Goal: Transaction & Acquisition: Download file/media

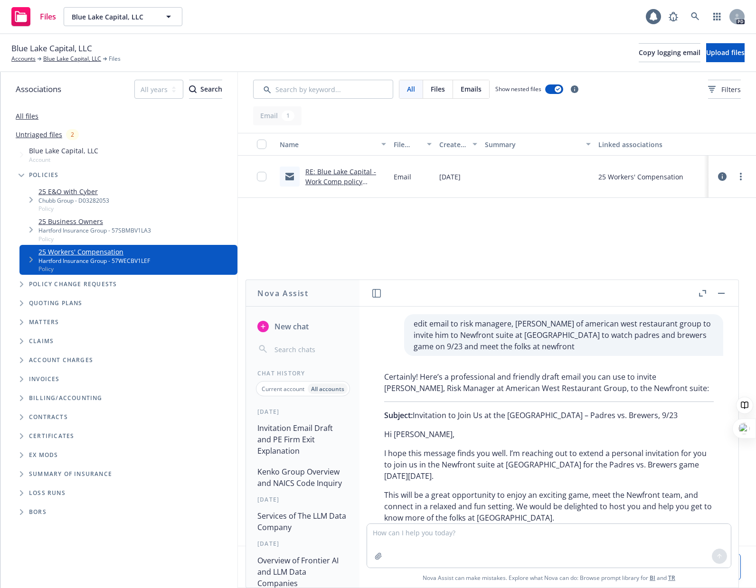
scroll to position [1616, 0]
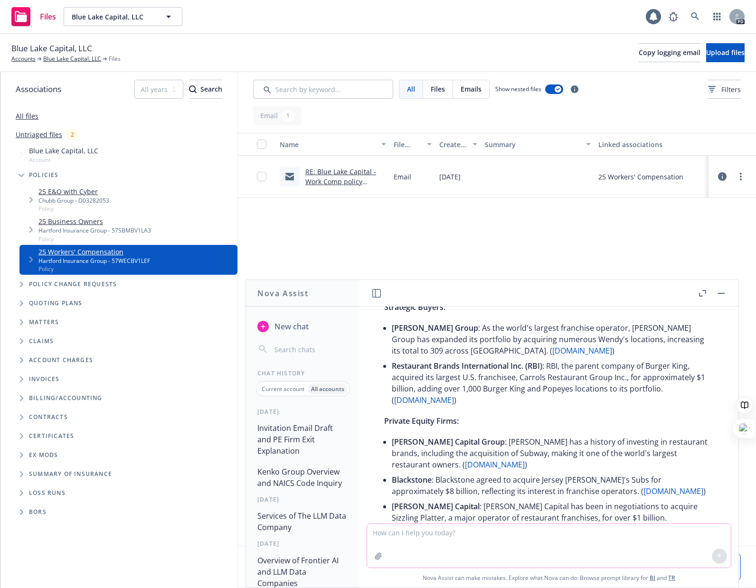
click at [562, 562] on textarea at bounding box center [549, 546] width 364 height 44
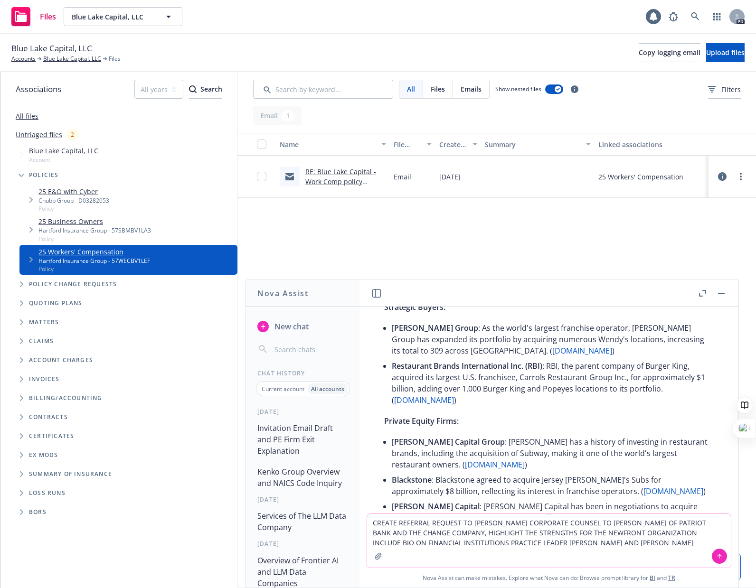
type textarea "CREATE REFERRAL REQUEST TO [PERSON_NAME] CORPORATE COUNSEL TO [PERSON_NAME] OF …"
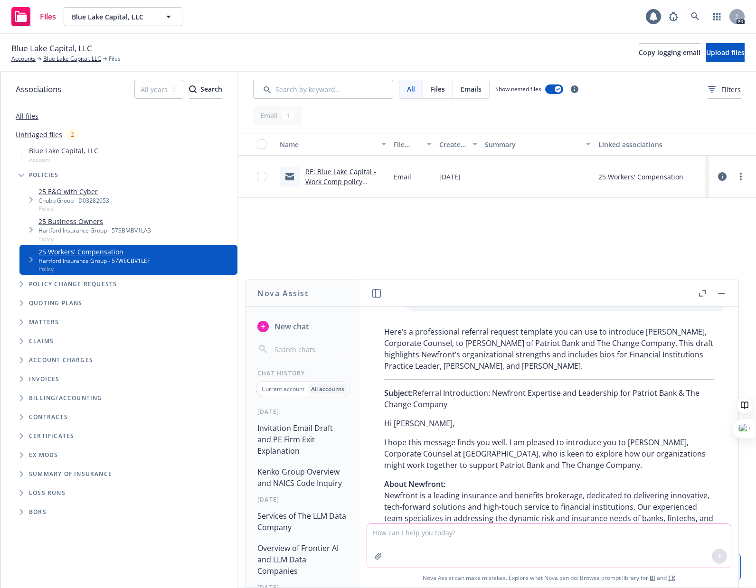
scroll to position [2107, 0]
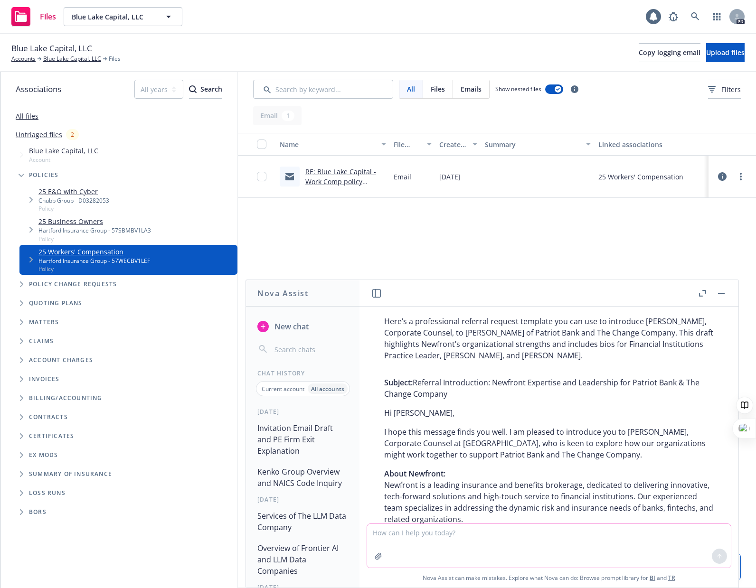
click at [549, 535] on textarea at bounding box center [549, 546] width 364 height 44
type textarea "[PERSON_NAME] IS COUNSEL FOR THE CHANGE COMPANY"
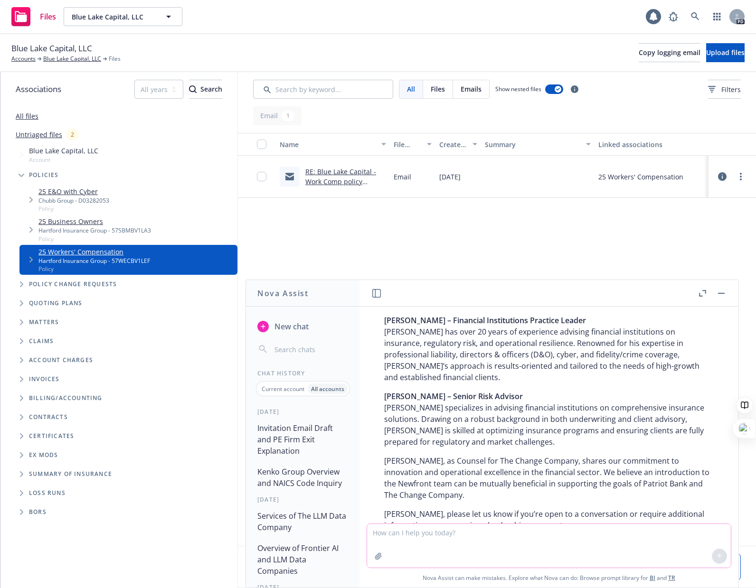
scroll to position [3175, 0]
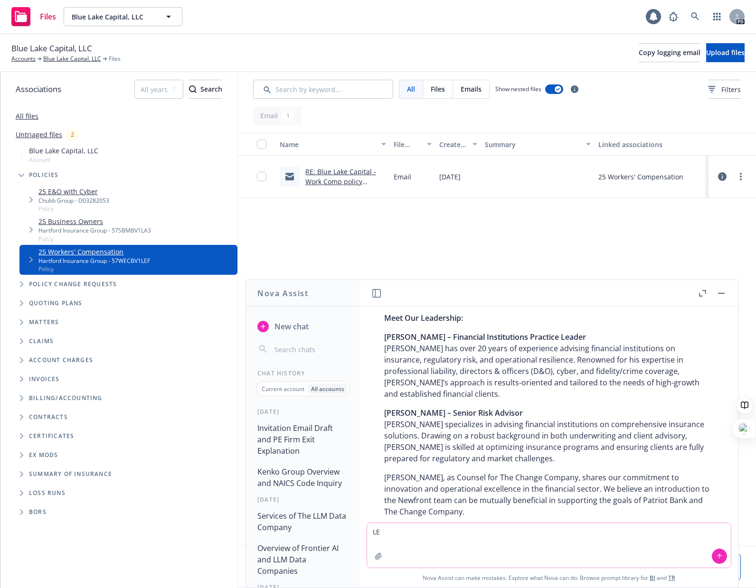
type textarea "L"
type textarea "ADD BIO FOR [PERSON_NAME] AND [PERSON_NAME]"
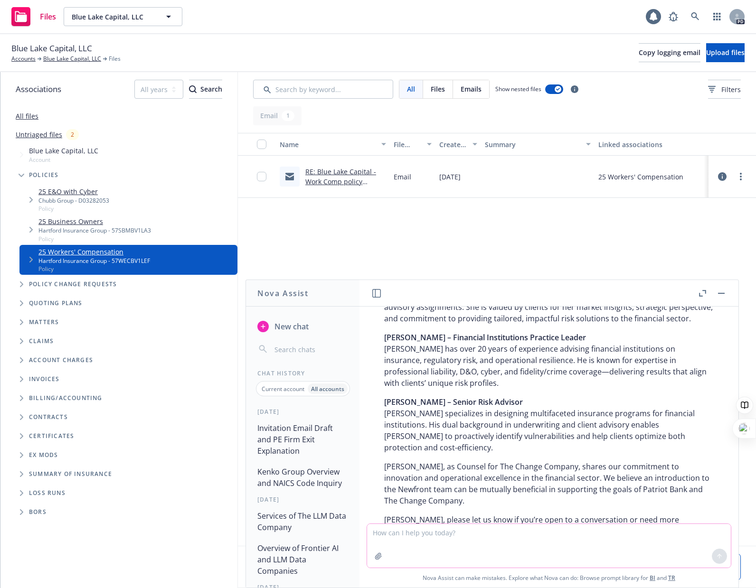
scroll to position [4004, 0]
type textarea "ADD [PERSON_NAME]"
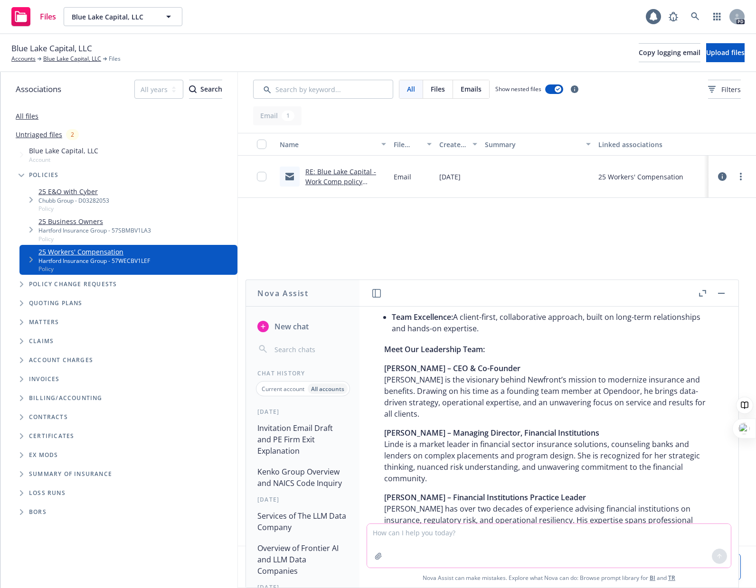
scroll to position [4720, 0]
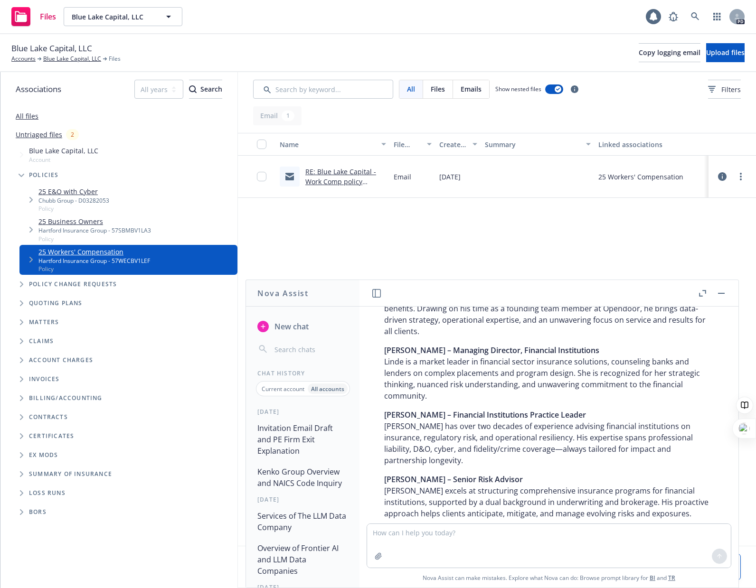
click at [473, 9] on div "Files Blue Lake Capital, LLC Blue Lake Capital, LLC 1 PD" at bounding box center [378, 17] width 756 height 34
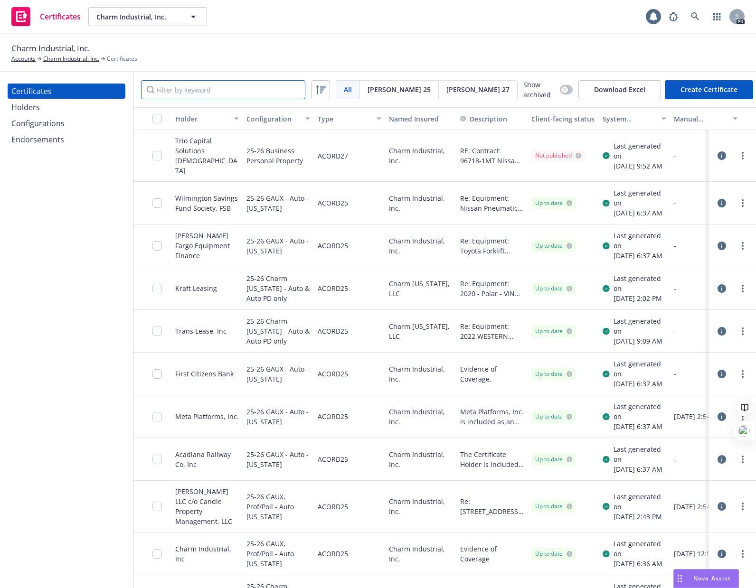
click at [250, 93] on input "Filter by keyword" at bounding box center [223, 89] width 164 height 19
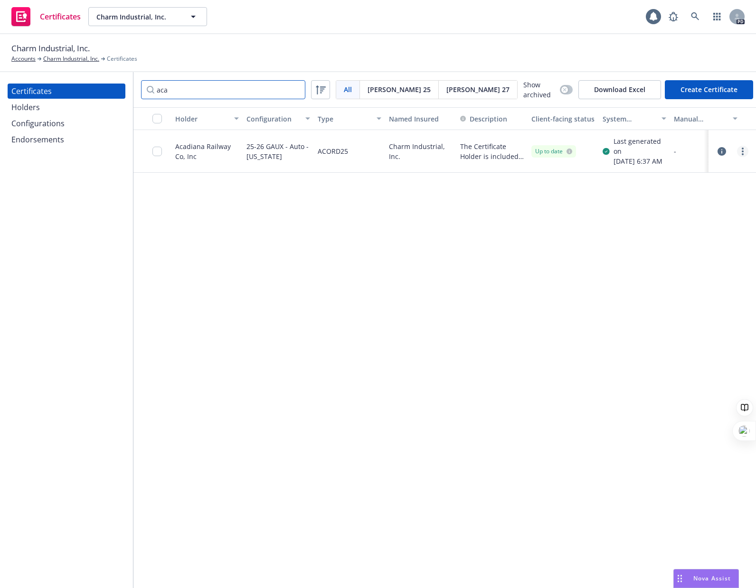
type input "aca"
click at [741, 154] on link "more" at bounding box center [742, 151] width 11 height 11
click at [666, 283] on link "Download uneditable generated certificate" at bounding box center [672, 288] width 152 height 19
click at [78, 59] on link "Charm Industrial, Inc." at bounding box center [71, 59] width 56 height 9
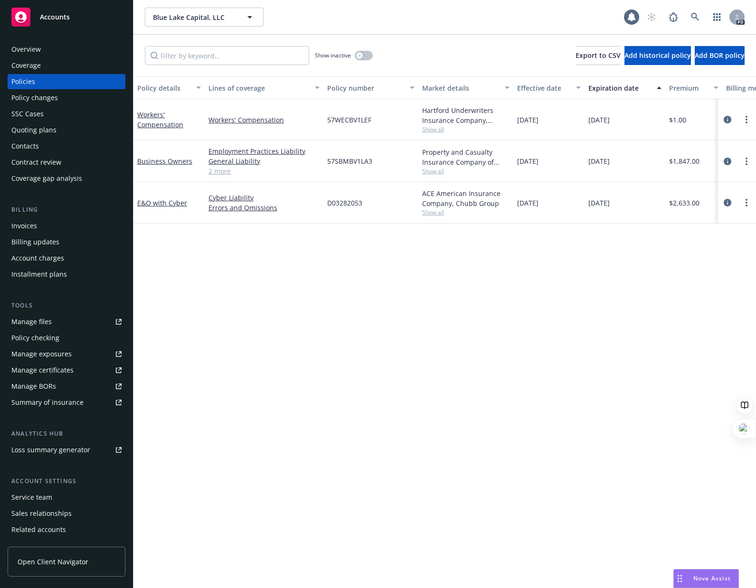
click at [696, 575] on span "Nova Assist" at bounding box center [711, 578] width 37 height 8
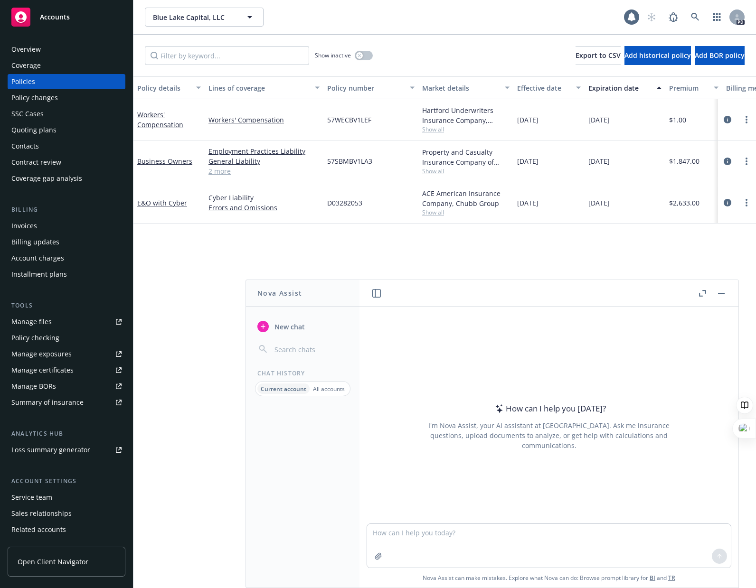
click at [297, 349] on input "button" at bounding box center [309, 349] width 75 height 13
click at [281, 353] on input "button" at bounding box center [309, 349] width 75 height 13
click at [330, 390] on p "All accounts" at bounding box center [329, 389] width 32 height 8
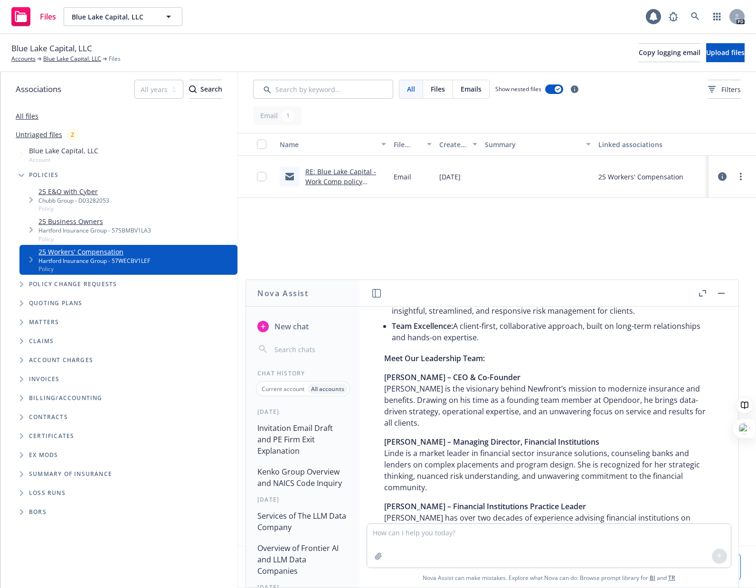
scroll to position [4626, 0]
